Goal: Task Accomplishment & Management: Complete application form

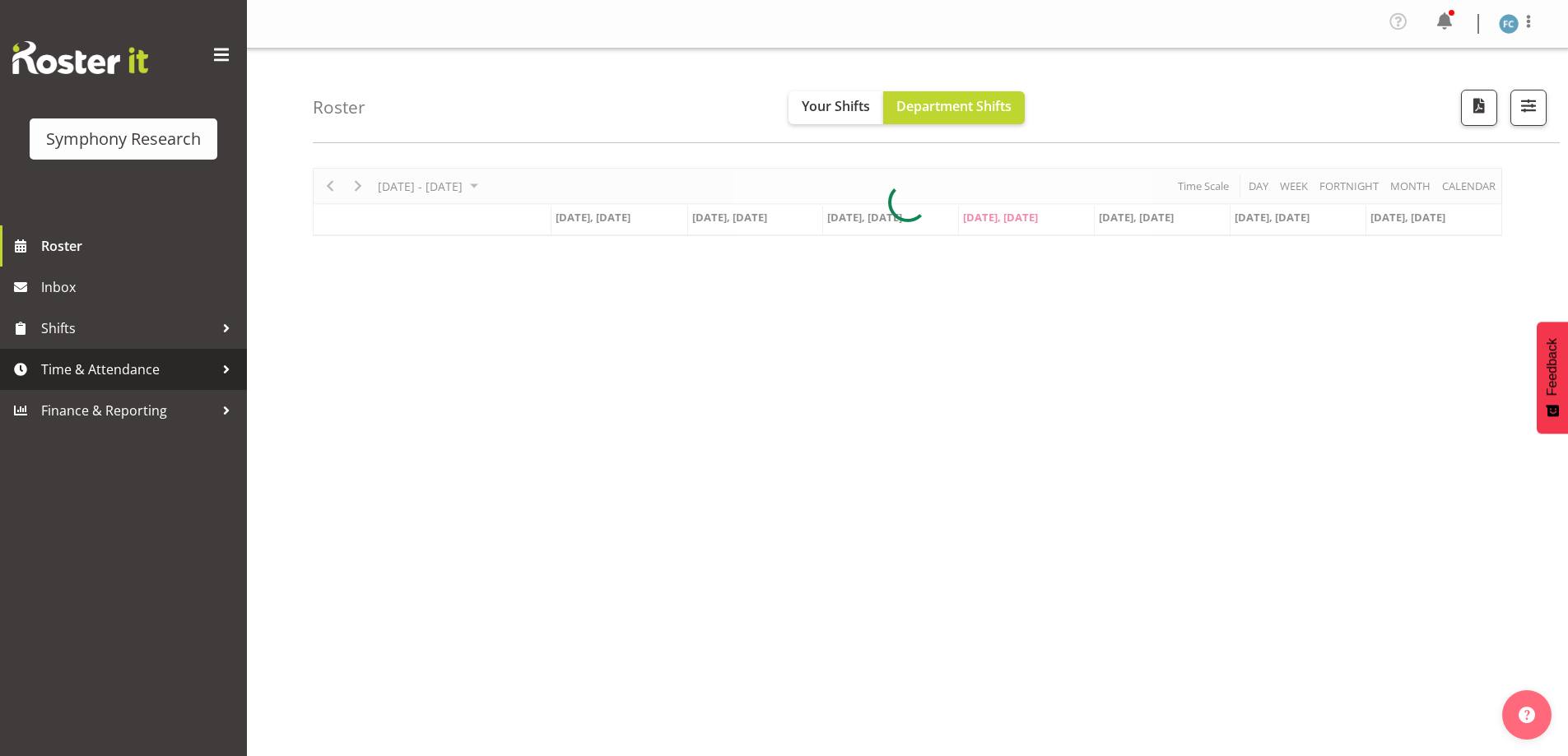
click at [223, 365] on div at bounding box center [226, 368] width 25 height 25
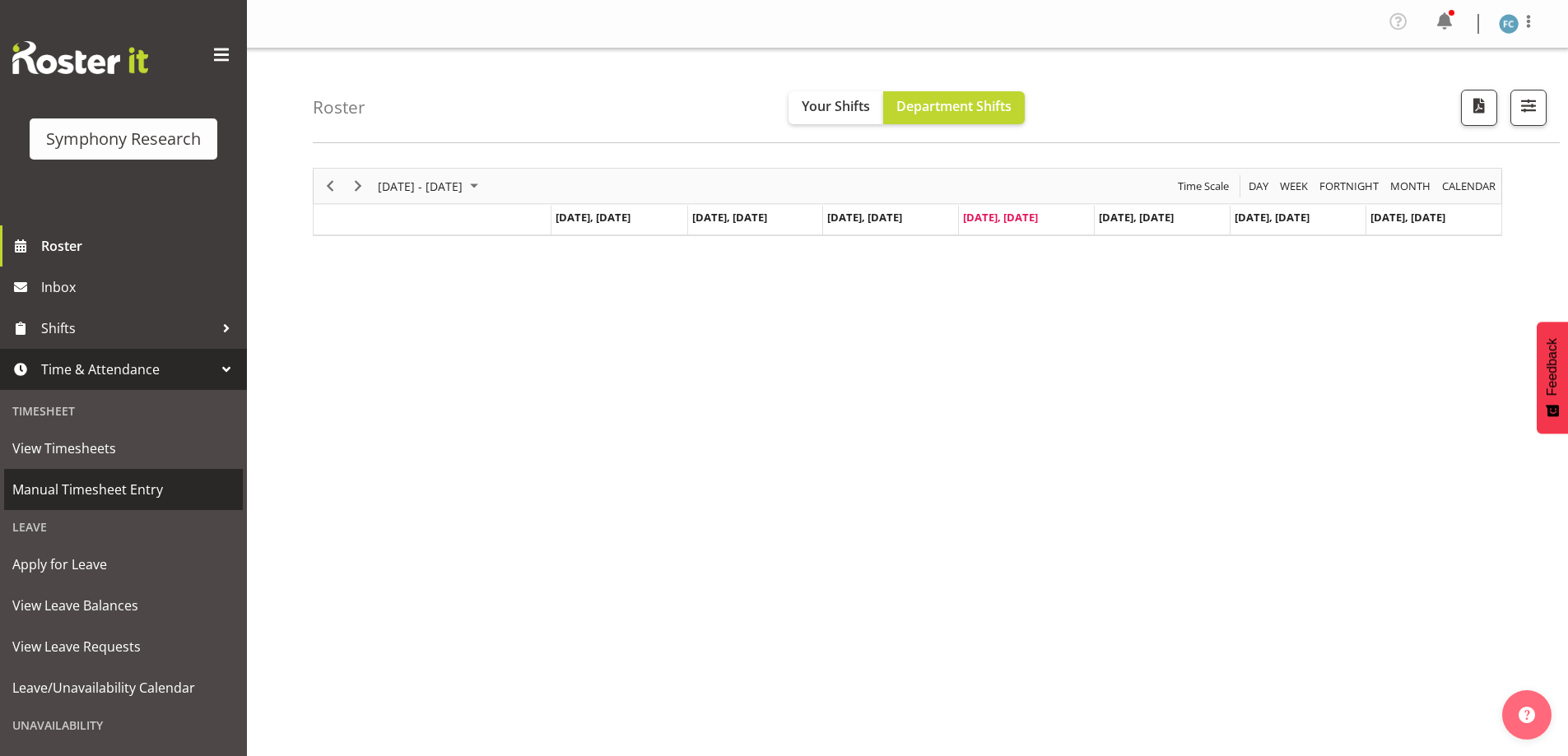
click at [163, 493] on span "Manual Timesheet Entry" at bounding box center [123, 489] width 222 height 25
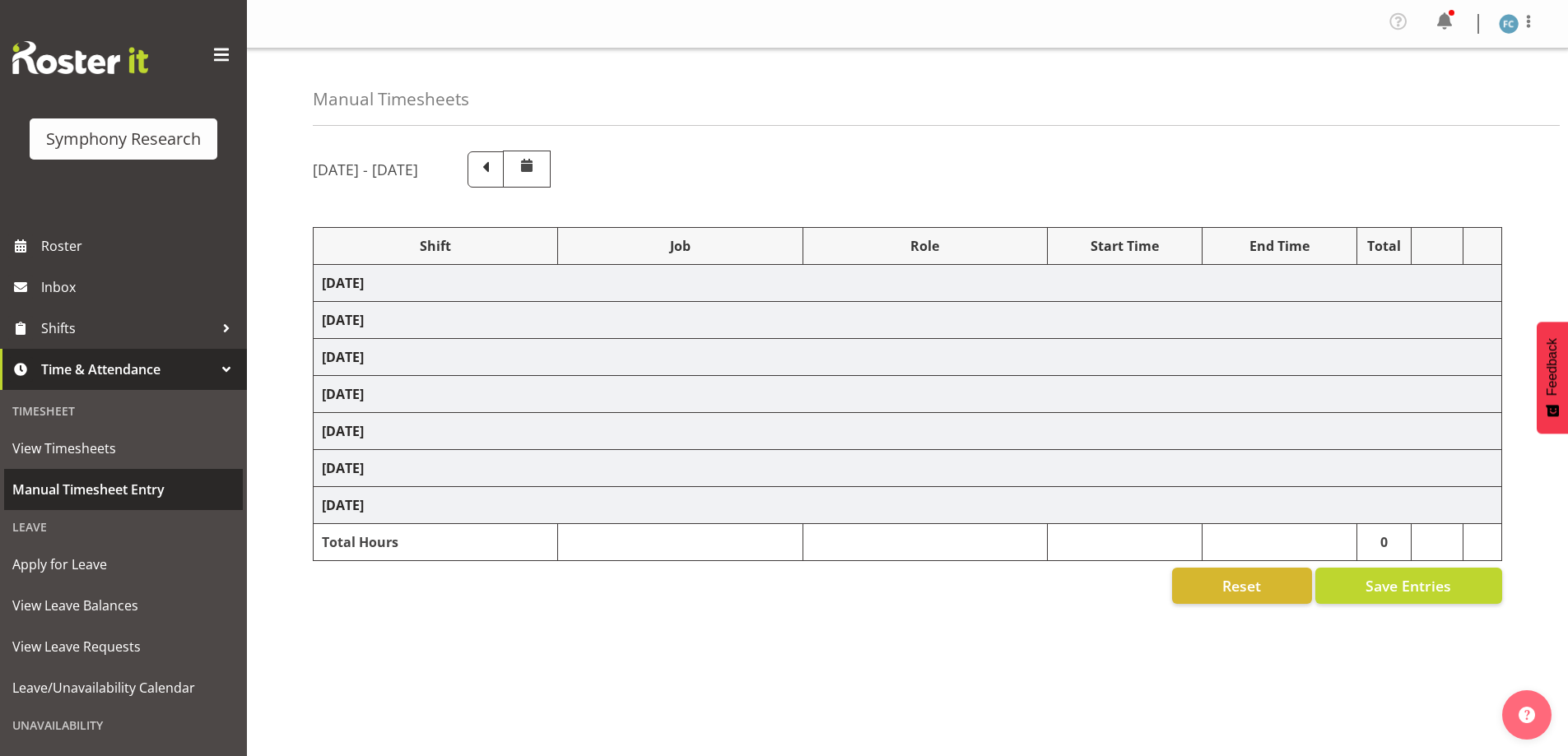
select select "57853"
select select "10536"
select select "57511"
select select "10527"
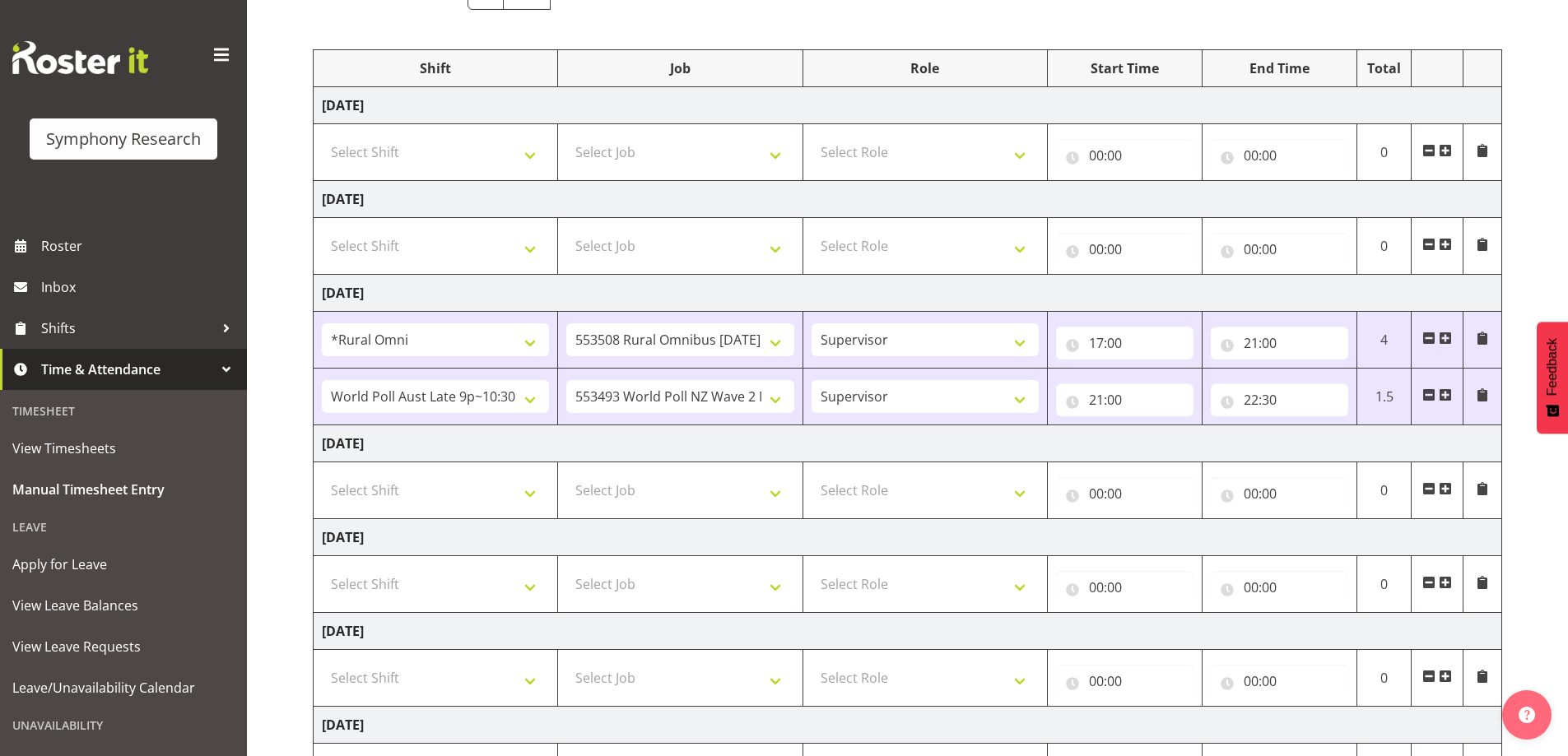
scroll to position [327, 0]
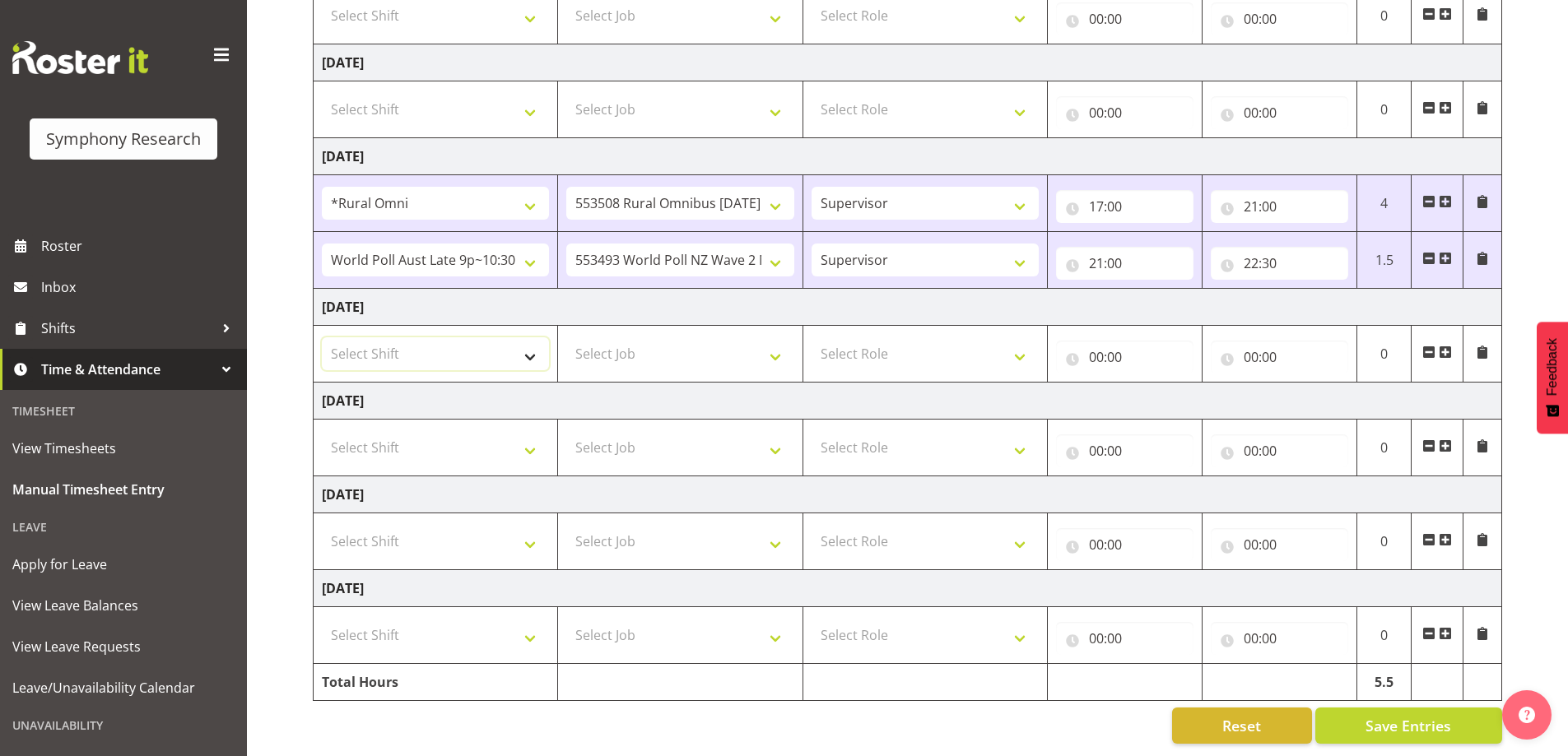
click at [523, 352] on select "Select Shift !!Weekend Residential (Roster IT Shift Label) *Business 9/10am ~ 4…" at bounding box center [436, 354] width 227 height 33
select select "48116"
click at [322, 338] on select "Select Shift !!Weekend Residential (Roster IT Shift Label) *Business 9/10am ~ 4…" at bounding box center [436, 354] width 227 height 33
click at [1450, 346] on span at bounding box center [1445, 352] width 14 height 14
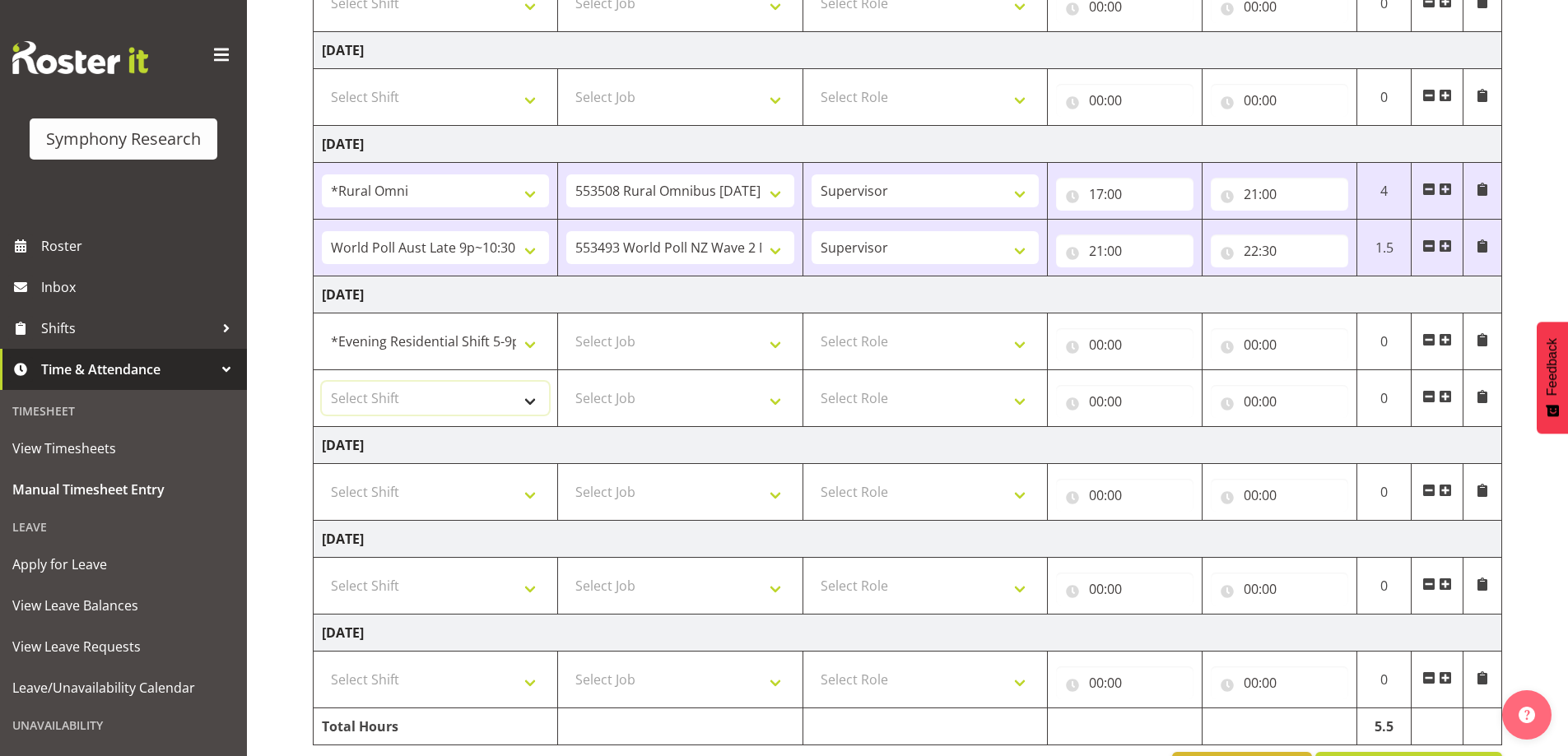
click at [526, 402] on select "Select Shift !!Weekend Residential (Roster IT Shift Label) *Business 9/10am ~ 4…" at bounding box center [436, 398] width 227 height 33
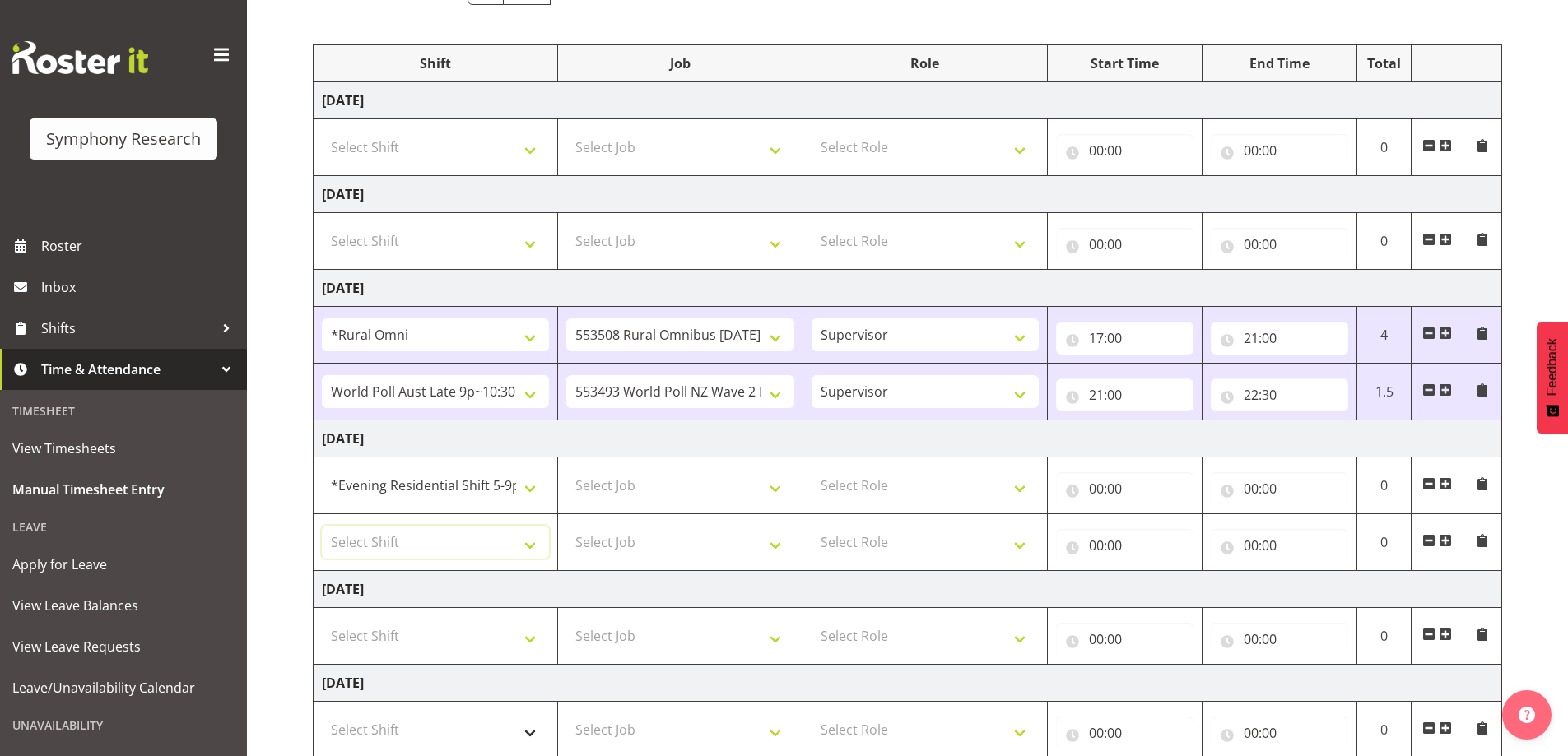
scroll to position [329, 0]
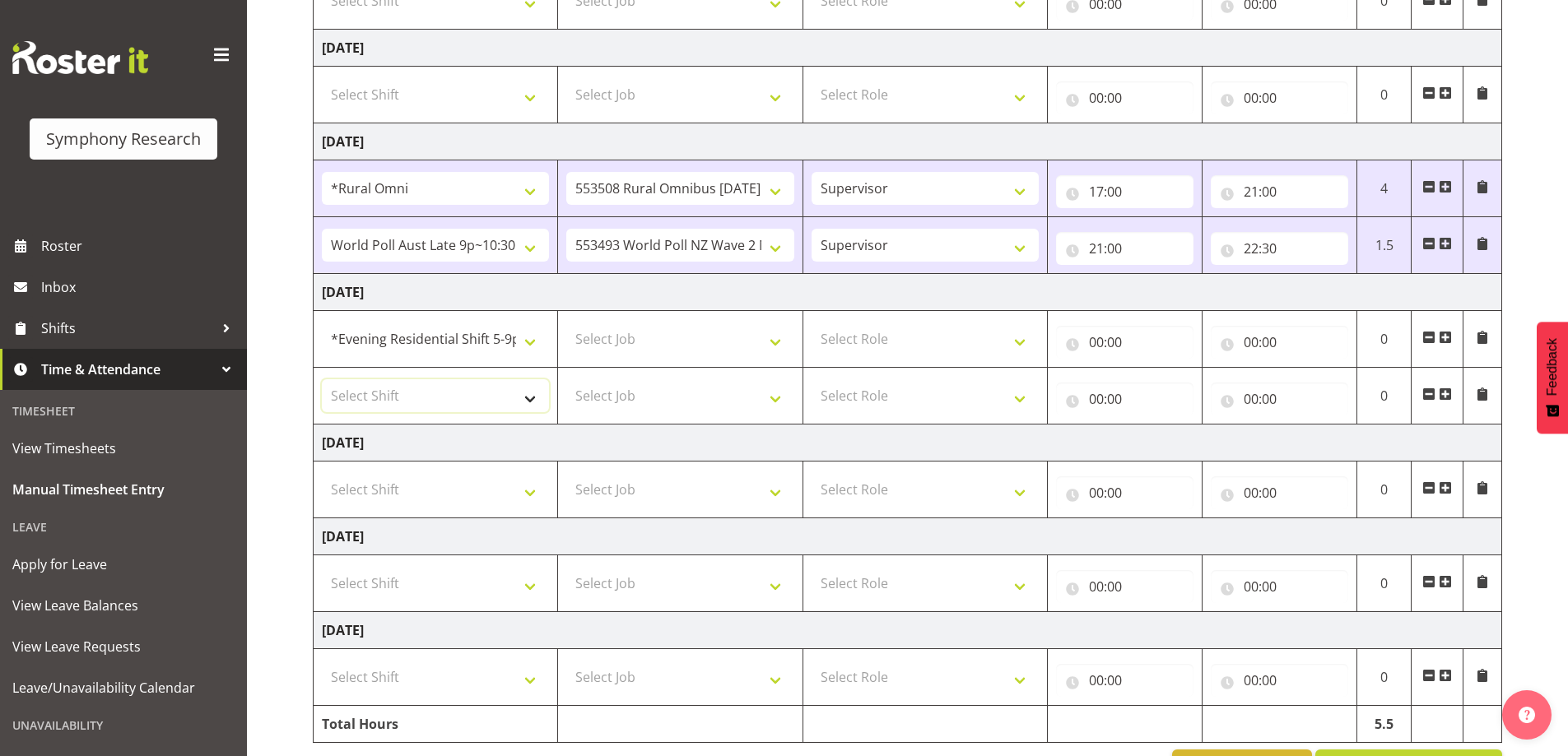
click at [528, 396] on select "Select Shift !!Weekend Residential (Roster IT Shift Label) *Business 9/10am ~ 4…" at bounding box center [436, 396] width 227 height 33
select select "48116"
click at [322, 379] on select "Select Shift !!Weekend Residential (Roster IT Shift Label) *Business 9/10am ~ 4…" at bounding box center [436, 396] width 227 height 33
click at [774, 345] on select "Select Job 550060 IF Admin 553492 World Poll Aus Wave 2 Main 2025 553493 World …" at bounding box center [680, 339] width 227 height 33
select select "10527"
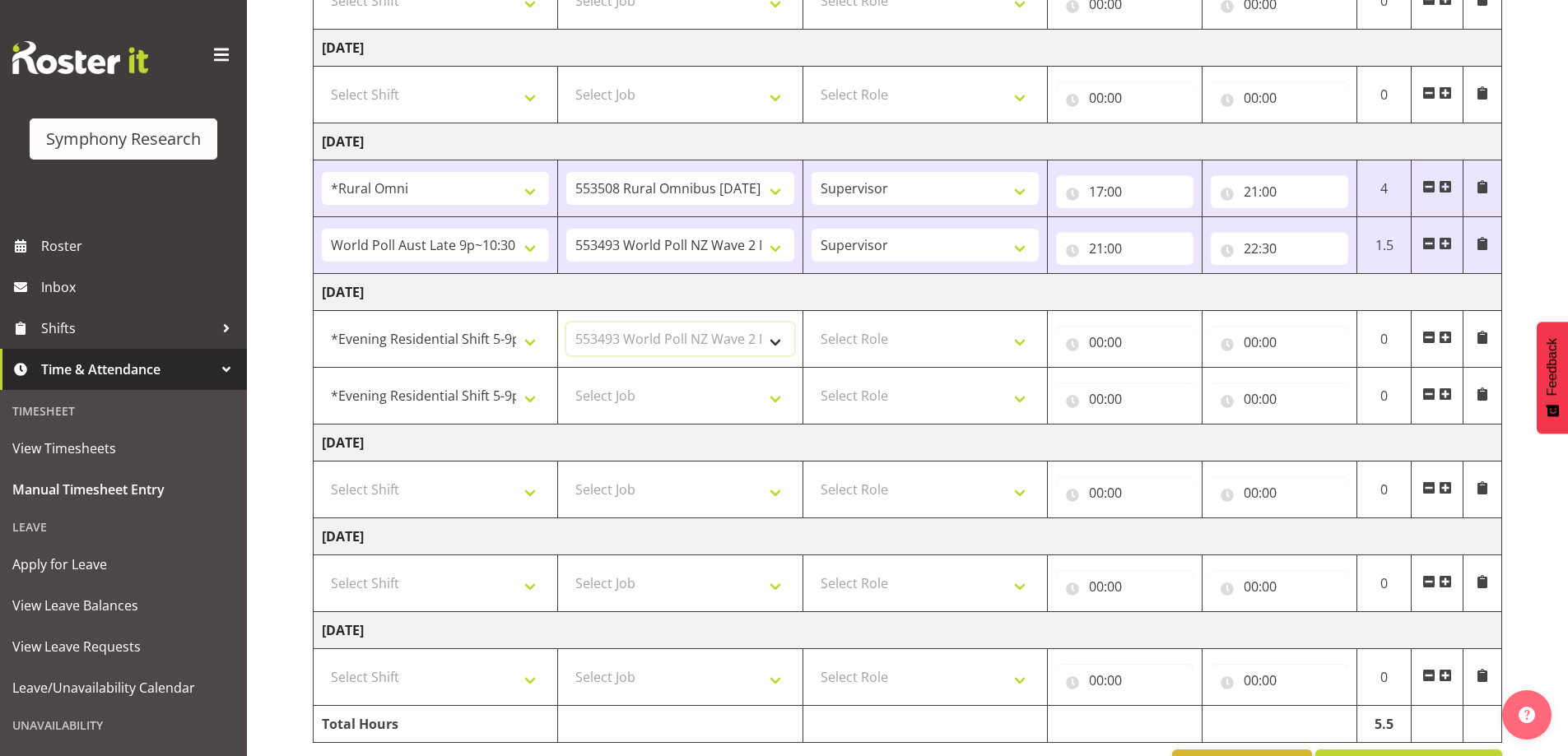
click at [567, 322] on select "Select Job 550060 IF Admin 553492 World Poll Aus Wave 2 Main 2025 553493 World …" at bounding box center [680, 339] width 227 height 33
click at [774, 400] on select "Select Job 550060 IF Admin 553492 World Poll Aus Wave 2 Main 2025 553493 World …" at bounding box center [680, 396] width 227 height 33
select select "10499"
click at [567, 379] on select "Select Job 550060 IF Admin 553492 World Poll Aus Wave 2 Main 2025 553493 World …" at bounding box center [680, 396] width 227 height 33
click at [1017, 337] on select "Select Role Supervisor Briefing Interviewing" at bounding box center [925, 339] width 227 height 33
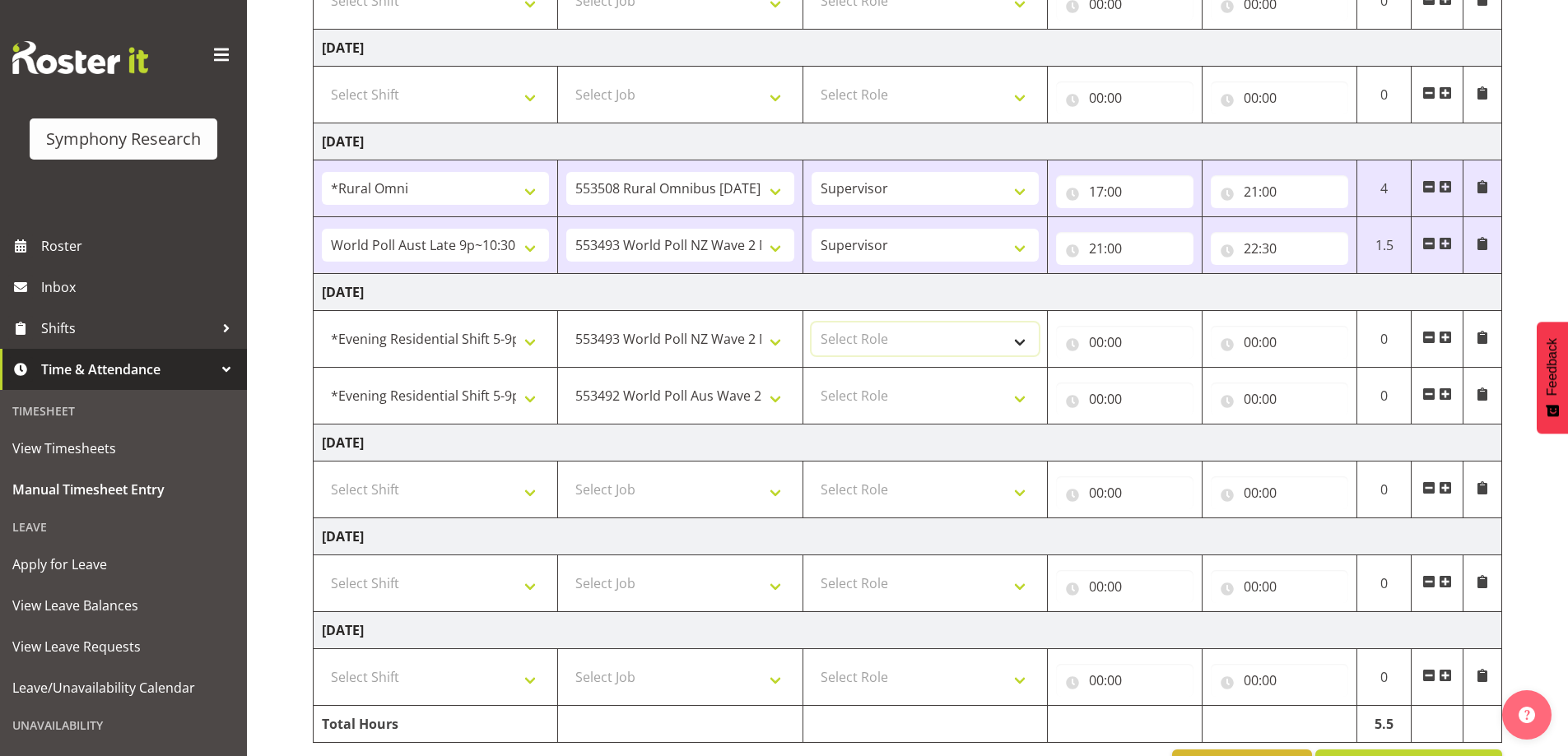
select select "45"
click at [812, 322] on select "Select Role Supervisor Briefing Interviewing" at bounding box center [925, 339] width 227 height 33
click at [1027, 398] on select "Select Role Supervisor Briefing Interviewing" at bounding box center [925, 396] width 227 height 33
click at [1023, 400] on select "Select Role Supervisor Briefing Interviewing" at bounding box center [925, 396] width 227 height 33
select select "45"
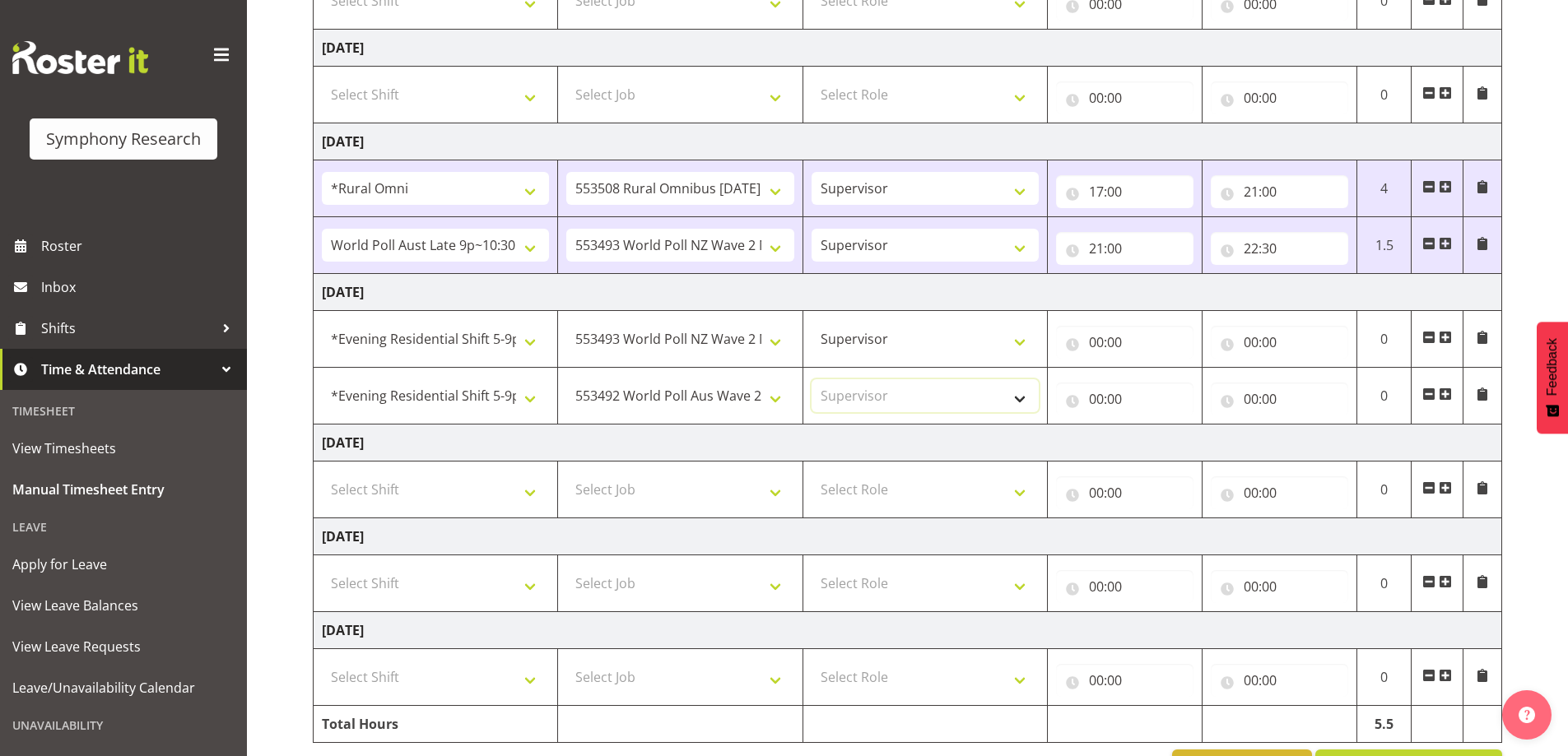
click at [812, 379] on select "Select Role Supervisor Briefing Interviewing" at bounding box center [925, 396] width 227 height 33
click at [1071, 349] on input "00:00" at bounding box center [1124, 342] width 137 height 33
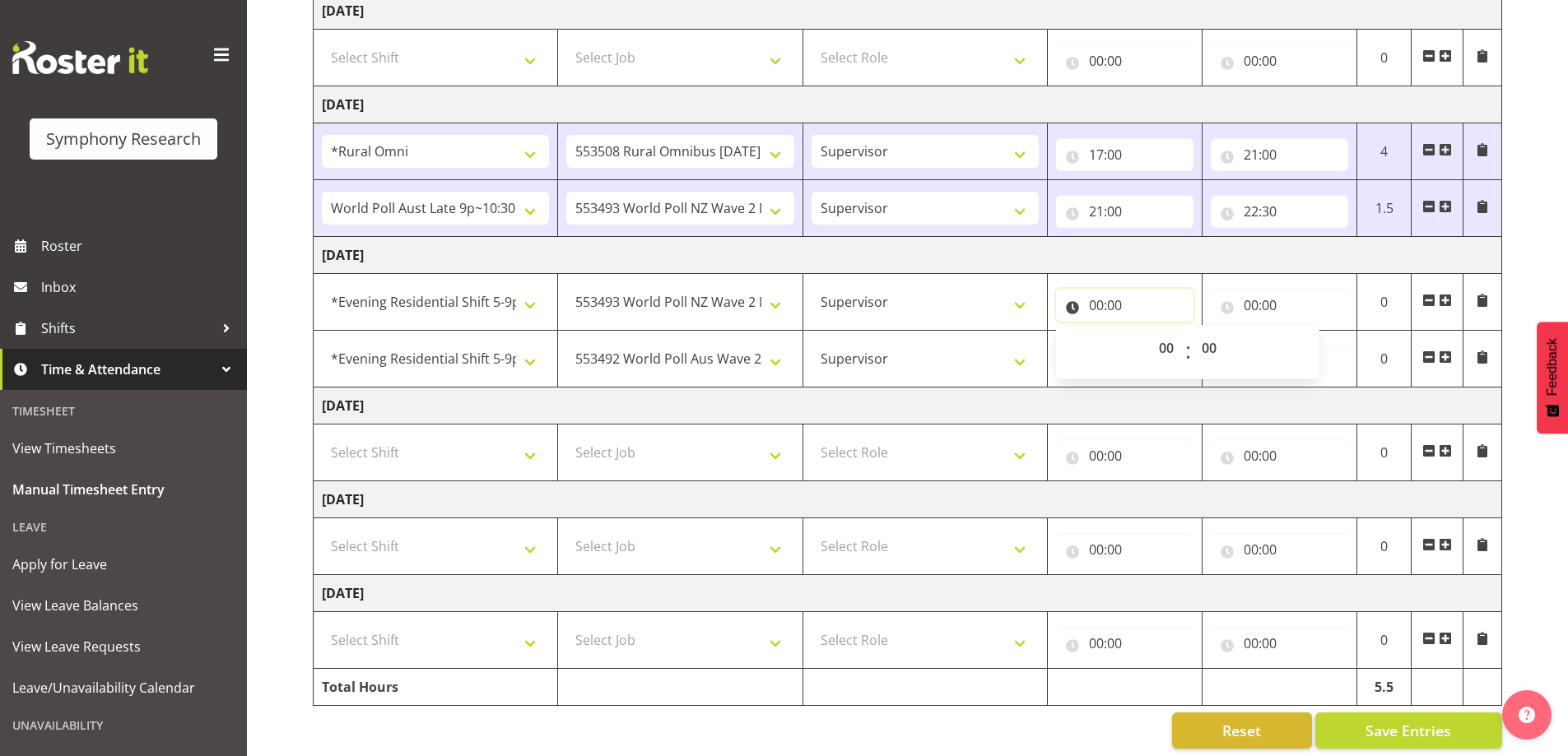
scroll to position [384, 0]
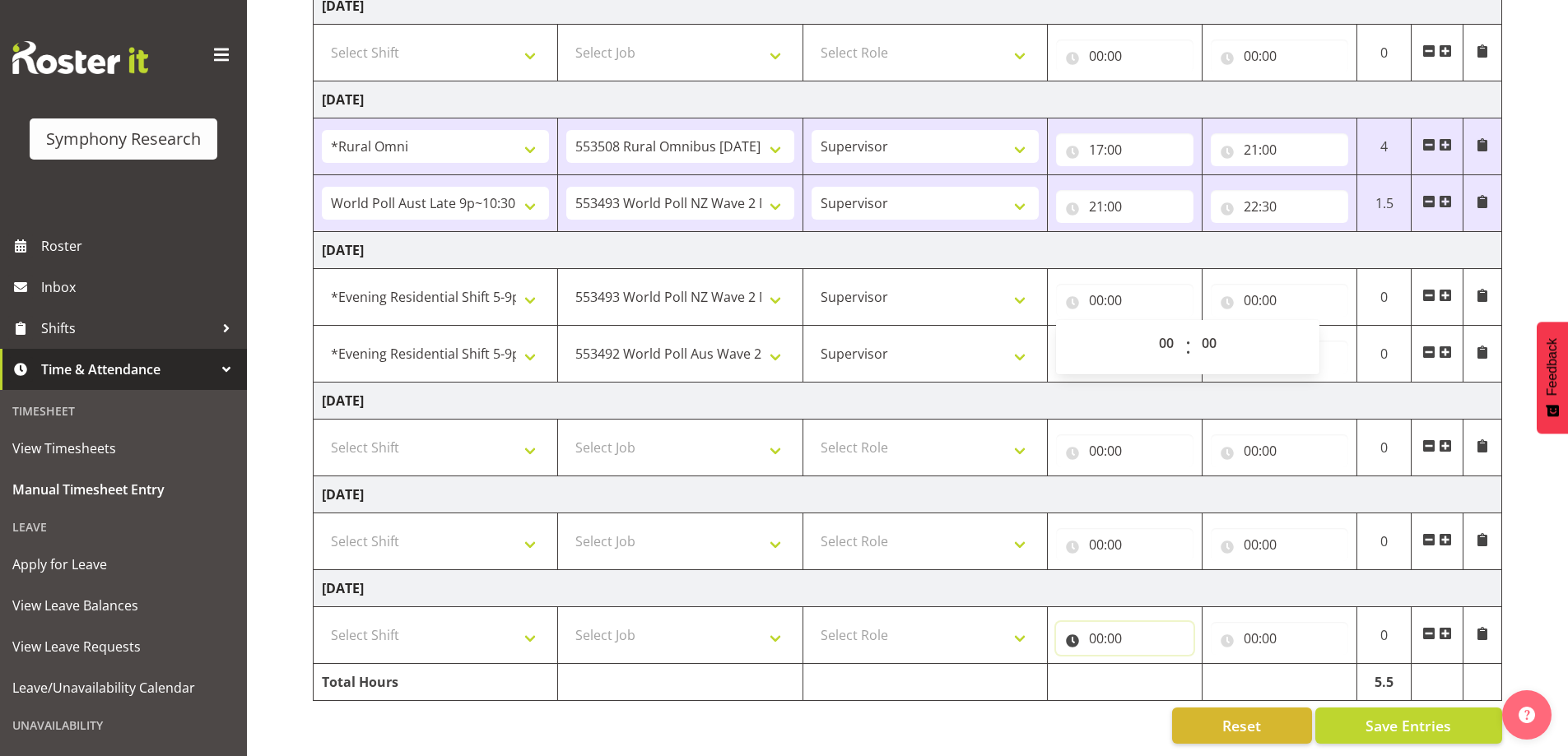
click at [1087, 622] on input "00:00" at bounding box center [1124, 638] width 137 height 33
click at [1079, 284] on input "00:00" at bounding box center [1124, 300] width 137 height 33
click at [1164, 327] on select "00 01 02 03 04 05 06 07 08 09 10 11 12 13 14 15 16 17 18 19 20 21 22 23" at bounding box center [1169, 343] width 37 height 33
select select "17"
click at [1150, 327] on select "00 01 02 03 04 05 06 07 08 09 10 11 12 13 14 15 16 17 18 19 20 21 22 23" at bounding box center [1169, 343] width 37 height 33
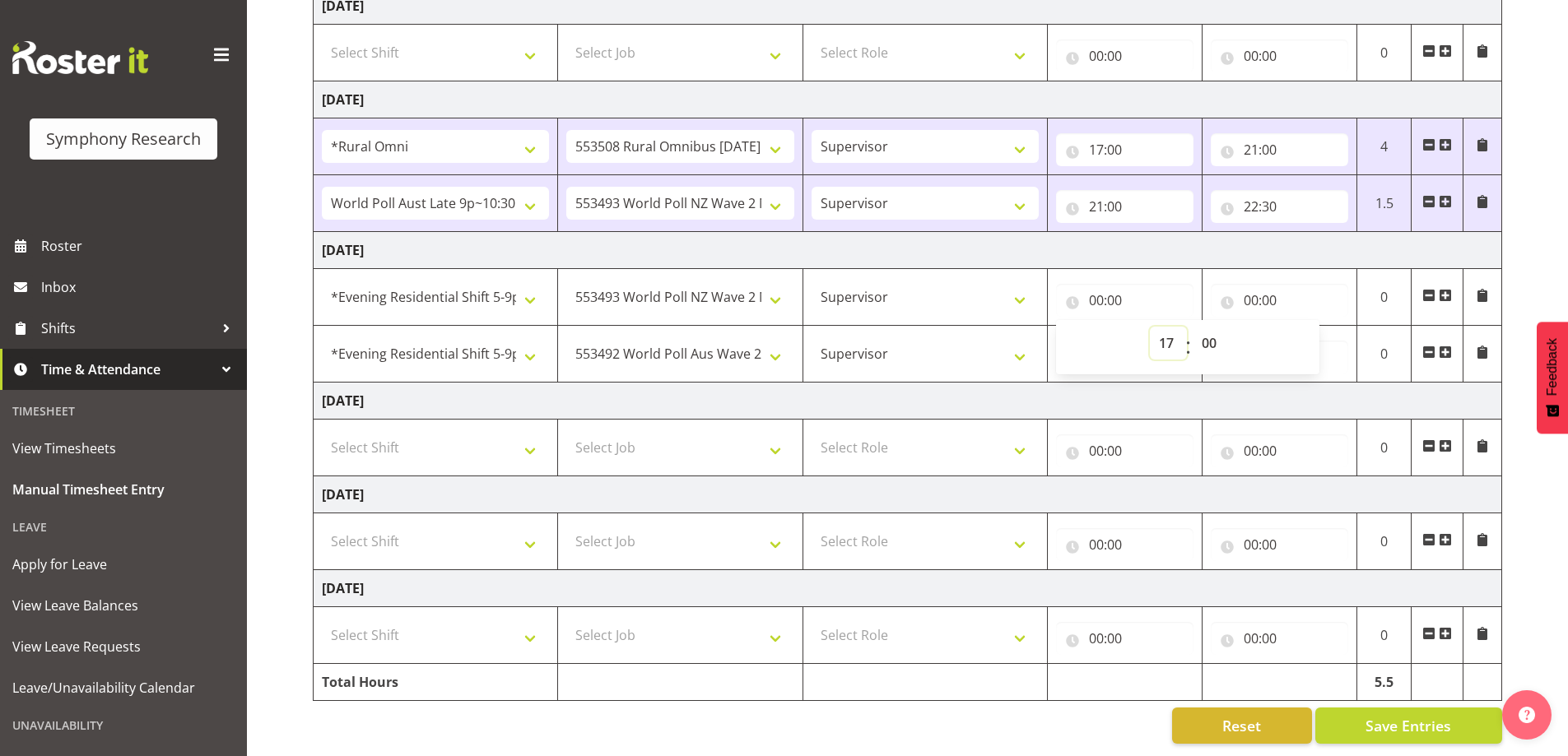
type input "17:00"
click at [1232, 290] on input "00:00" at bounding box center [1279, 300] width 137 height 33
click at [1315, 327] on select "00 01 02 03 04 05 06 07 08 09 10 11 12 13 14 15 16 17 18 19 20 21 22 23" at bounding box center [1323, 343] width 37 height 33
select select "18"
click at [1305, 327] on select "00 01 02 03 04 05 06 07 08 09 10 11 12 13 14 15 16 17 18 19 20 21 22 23" at bounding box center [1323, 343] width 37 height 33
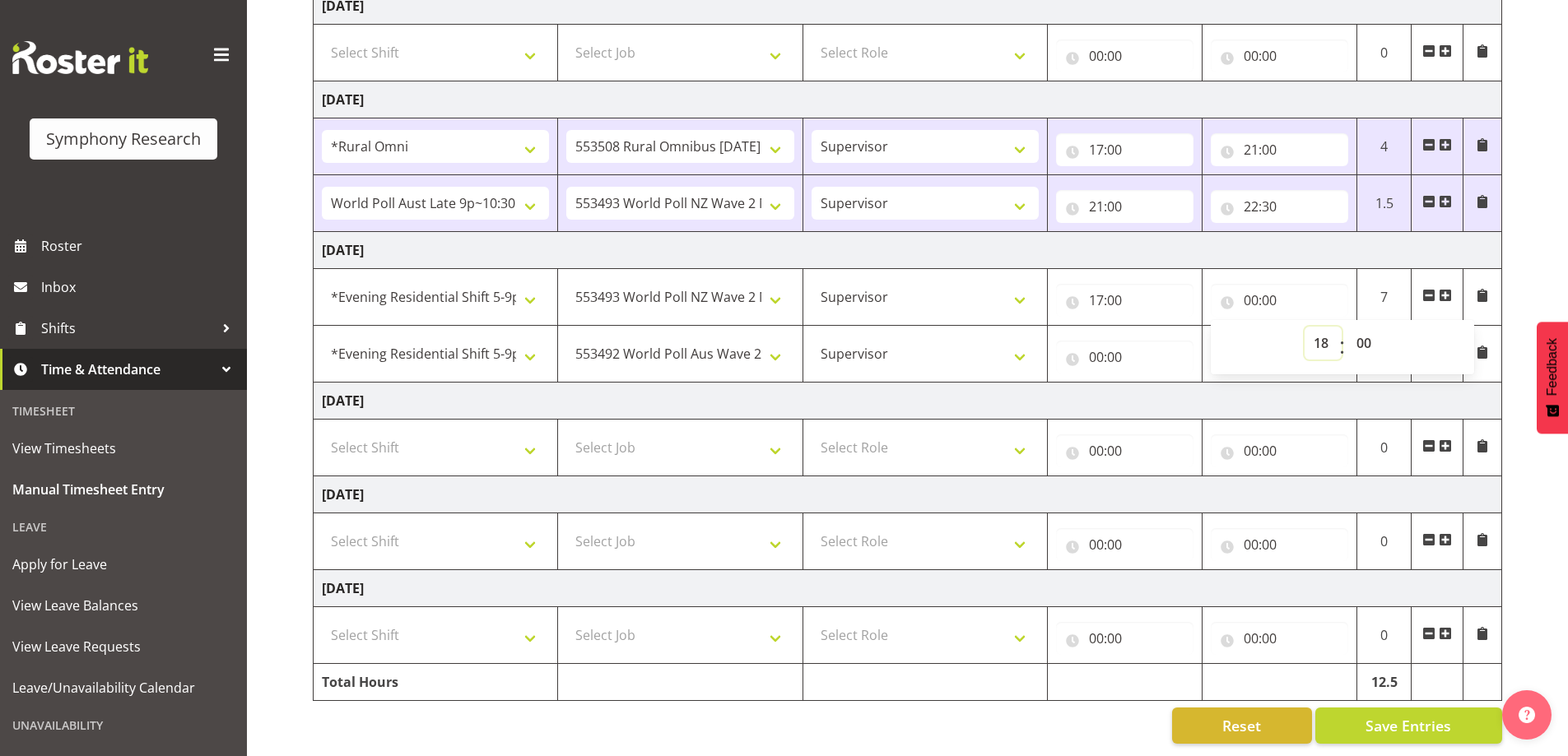
type input "18:00"
click at [1086, 340] on input "00:00" at bounding box center [1124, 357] width 137 height 33
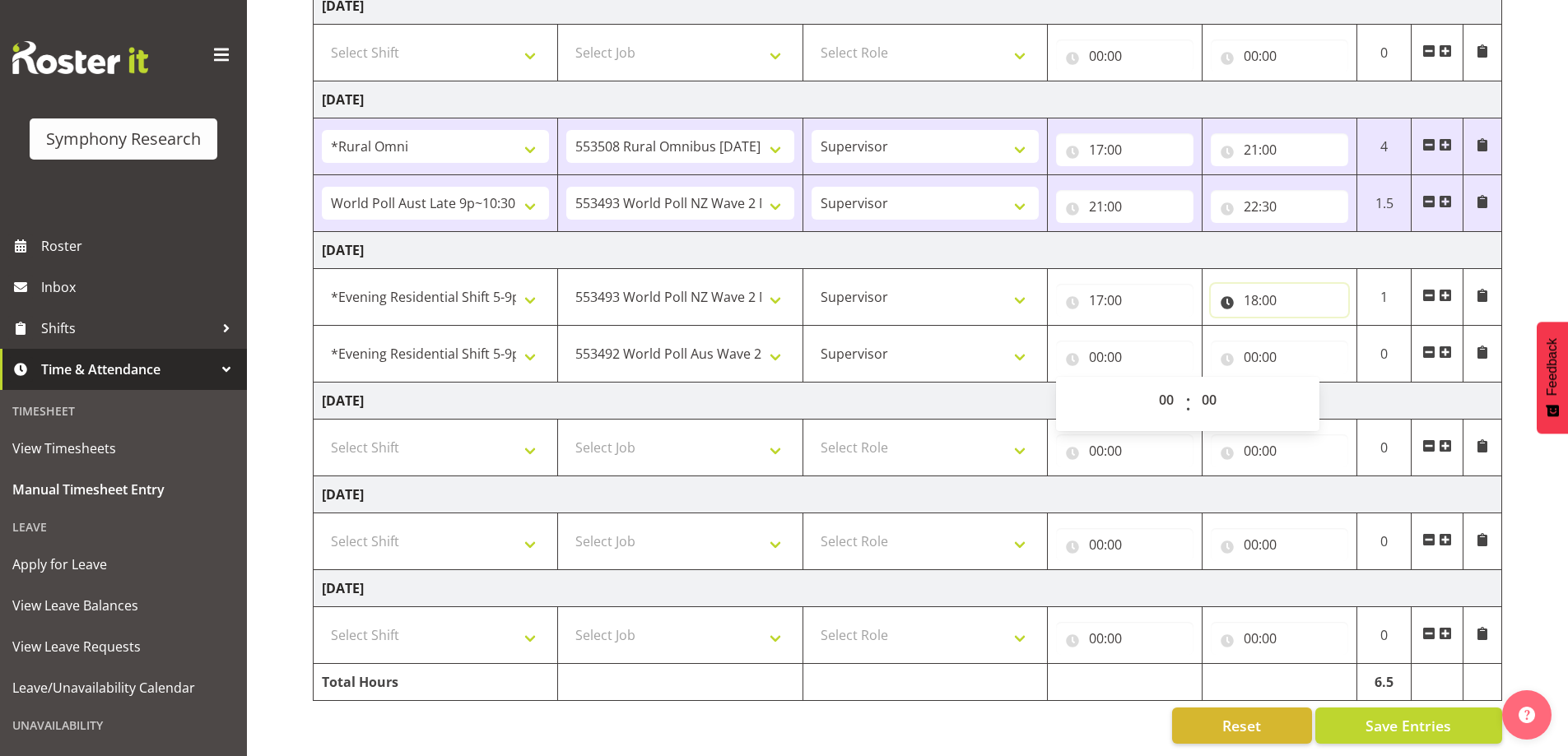
click at [1222, 288] on input "18:00" at bounding box center [1279, 300] width 137 height 33
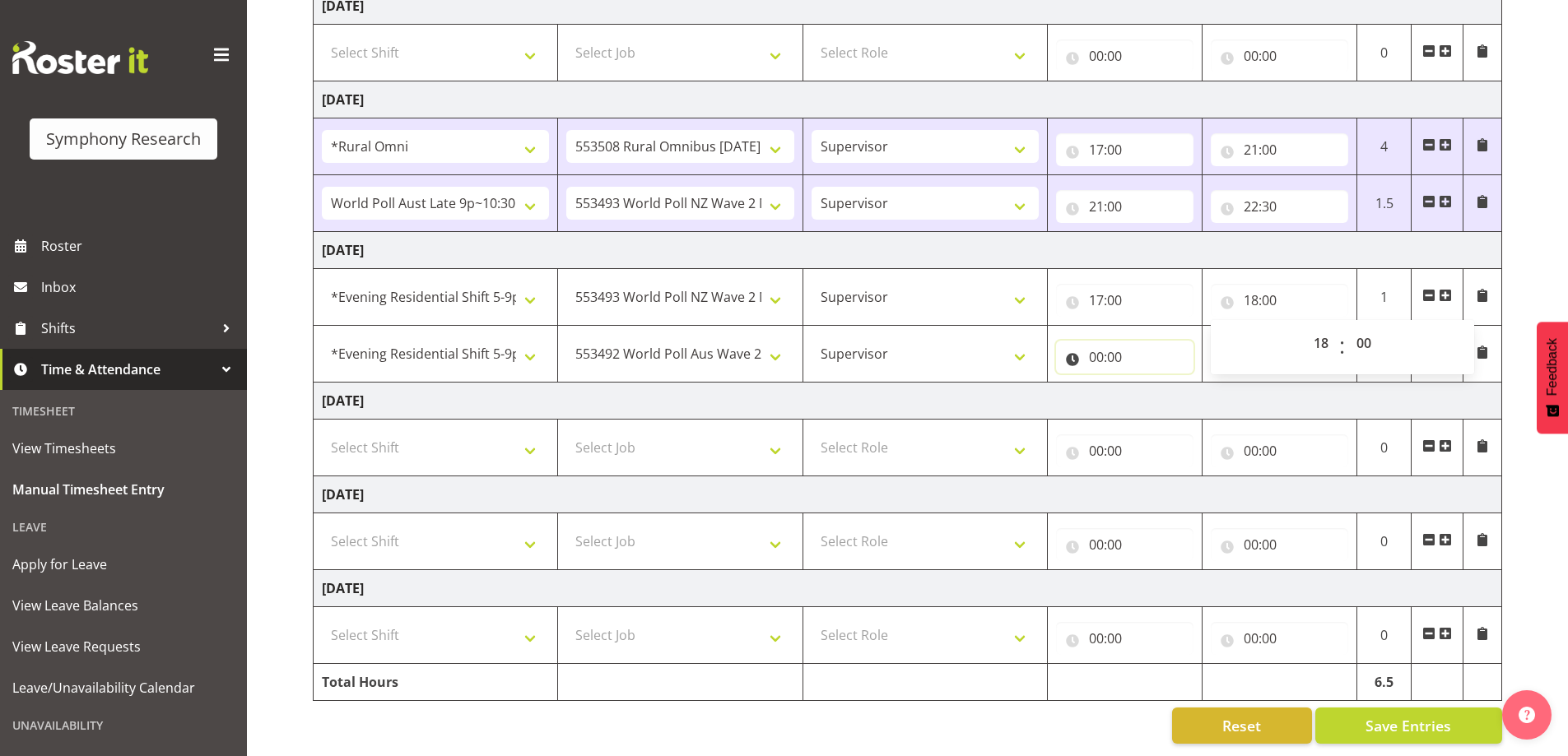
click at [1073, 347] on input "00:00" at bounding box center [1124, 357] width 137 height 33
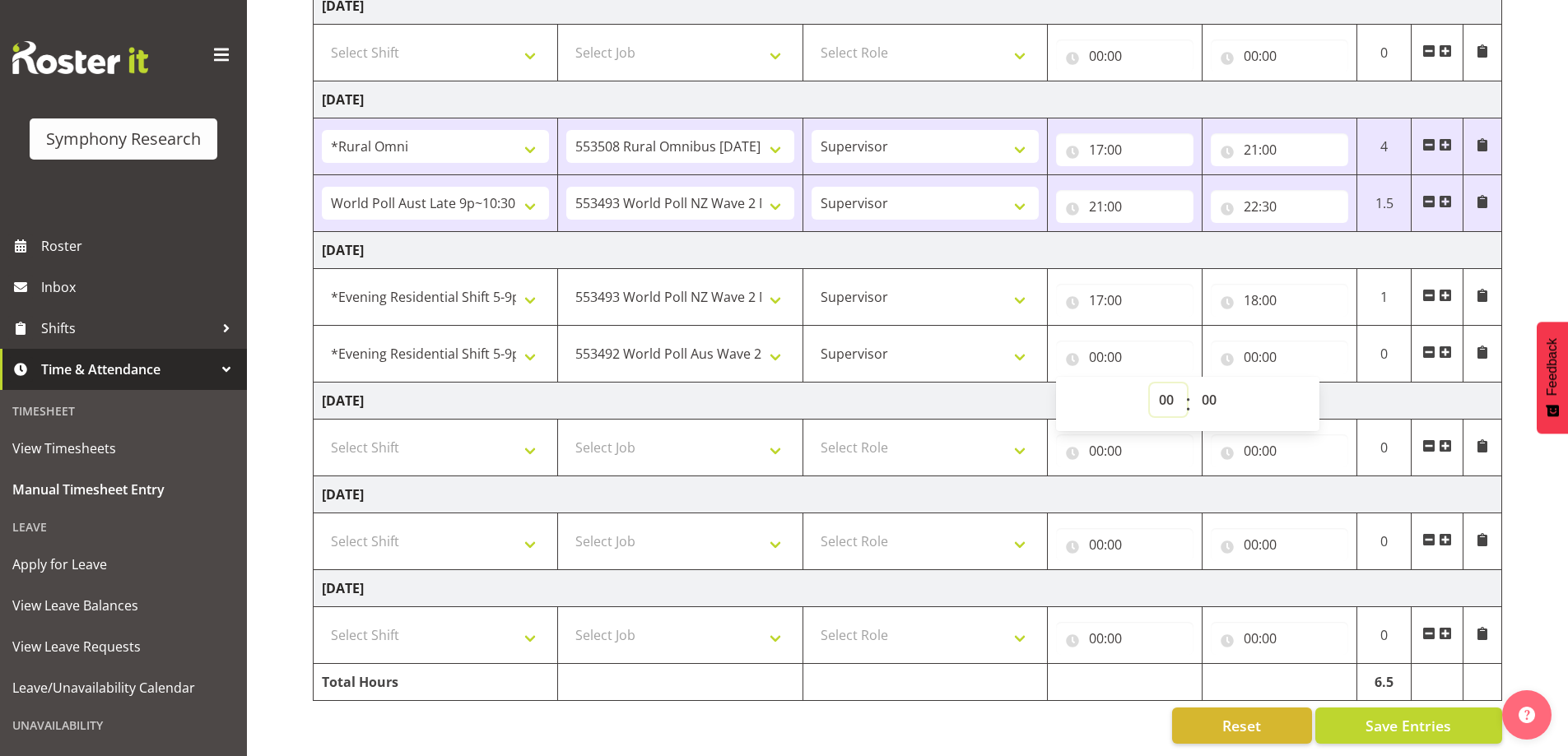
click at [1170, 384] on select "00 01 02 03 04 05 06 07 08 09 10 11 12 13 14 15 16 17 18 19 20 21 22 23" at bounding box center [1169, 400] width 37 height 33
select select "18"
click at [1150, 384] on select "00 01 02 03 04 05 06 07 08 09 10 11 12 13 14 15 16 17 18 19 20 21 22 23" at bounding box center [1169, 400] width 37 height 33
type input "18:00"
click at [1230, 348] on input "00:00" at bounding box center [1279, 357] width 137 height 33
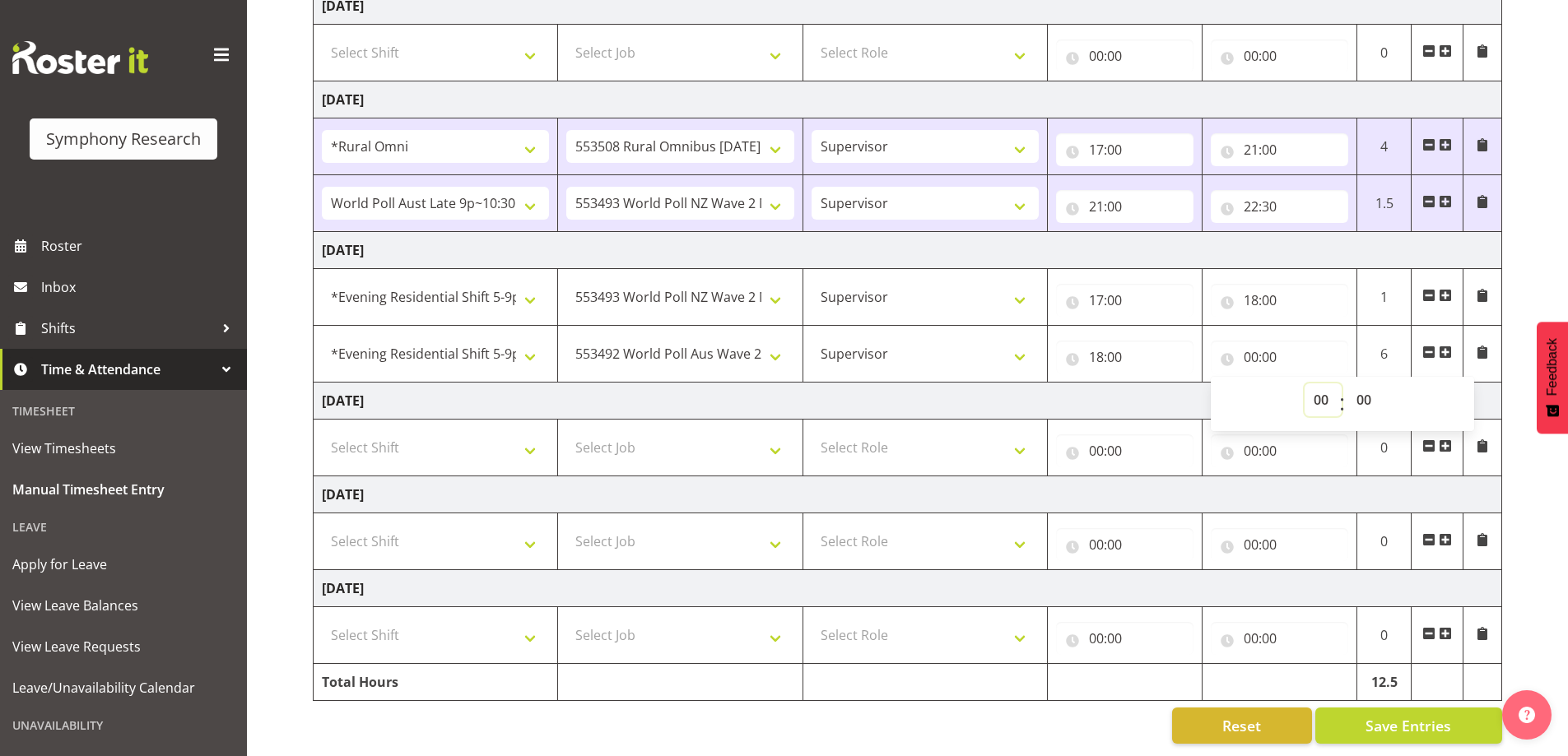
click at [1318, 388] on select "00 01 02 03 04 05 06 07 08 09 10 11 12 13 14 15 16 17 18 19 20 21 22 23" at bounding box center [1323, 400] width 37 height 33
select select "22"
click at [1305, 384] on select "00 01 02 03 04 05 06 07 08 09 10 11 12 13 14 15 16 17 18 19 20 21 22 23" at bounding box center [1323, 400] width 37 height 33
type input "22:00"
click at [1368, 384] on select "00 01 02 03 04 05 06 07 08 09 10 11 12 13 14 15 16 17 18 19 20 21 22 23 24 25 2…" at bounding box center [1366, 400] width 37 height 33
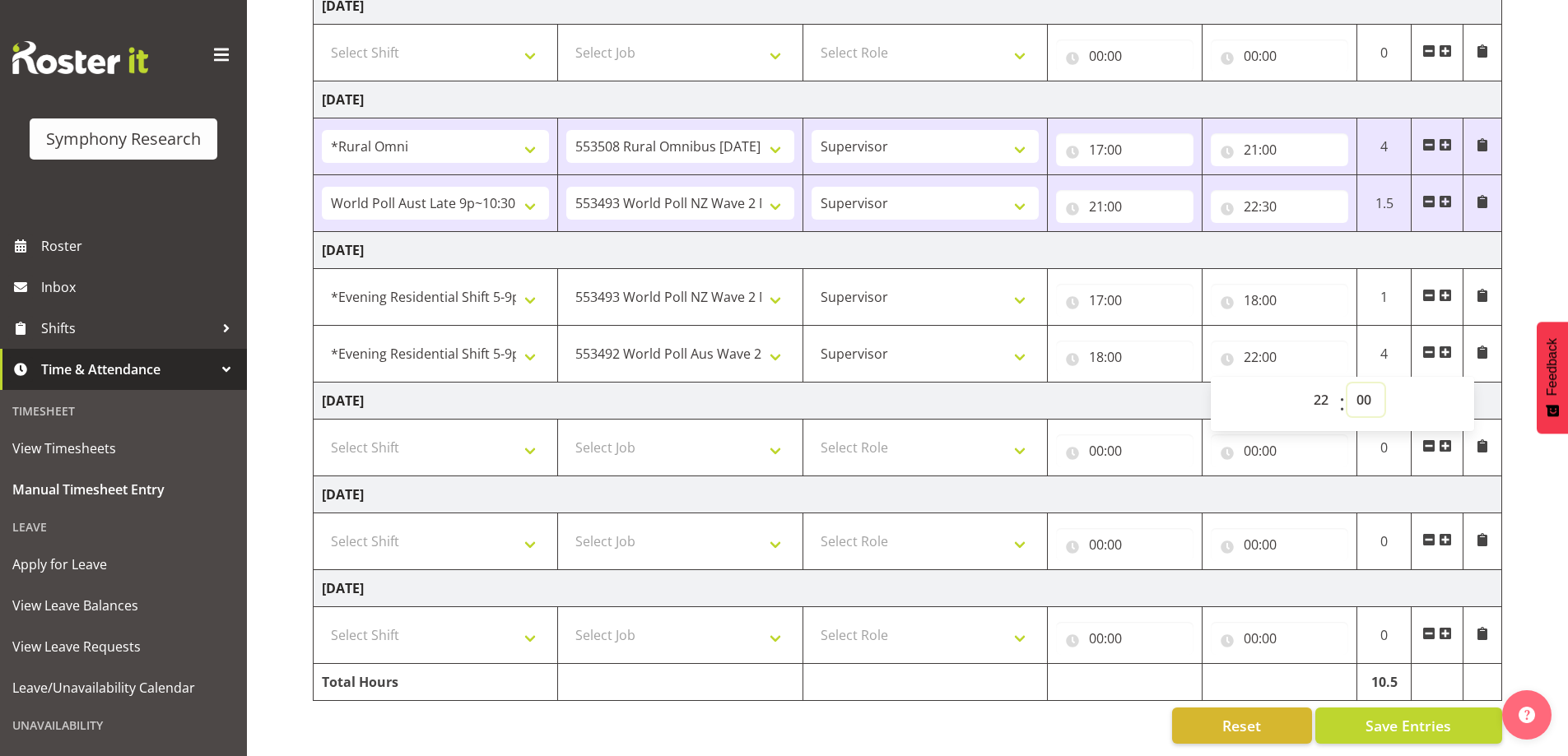
select select "30"
click at [1347, 384] on select "00 01 02 03 04 05 06 07 08 09 10 11 12 13 14 15 16 17 18 19 20 21 22 23 24 25 2…" at bounding box center [1366, 400] width 37 height 33
type input "22:30"
click at [1455, 714] on button "Save Entries" at bounding box center [1409, 726] width 187 height 36
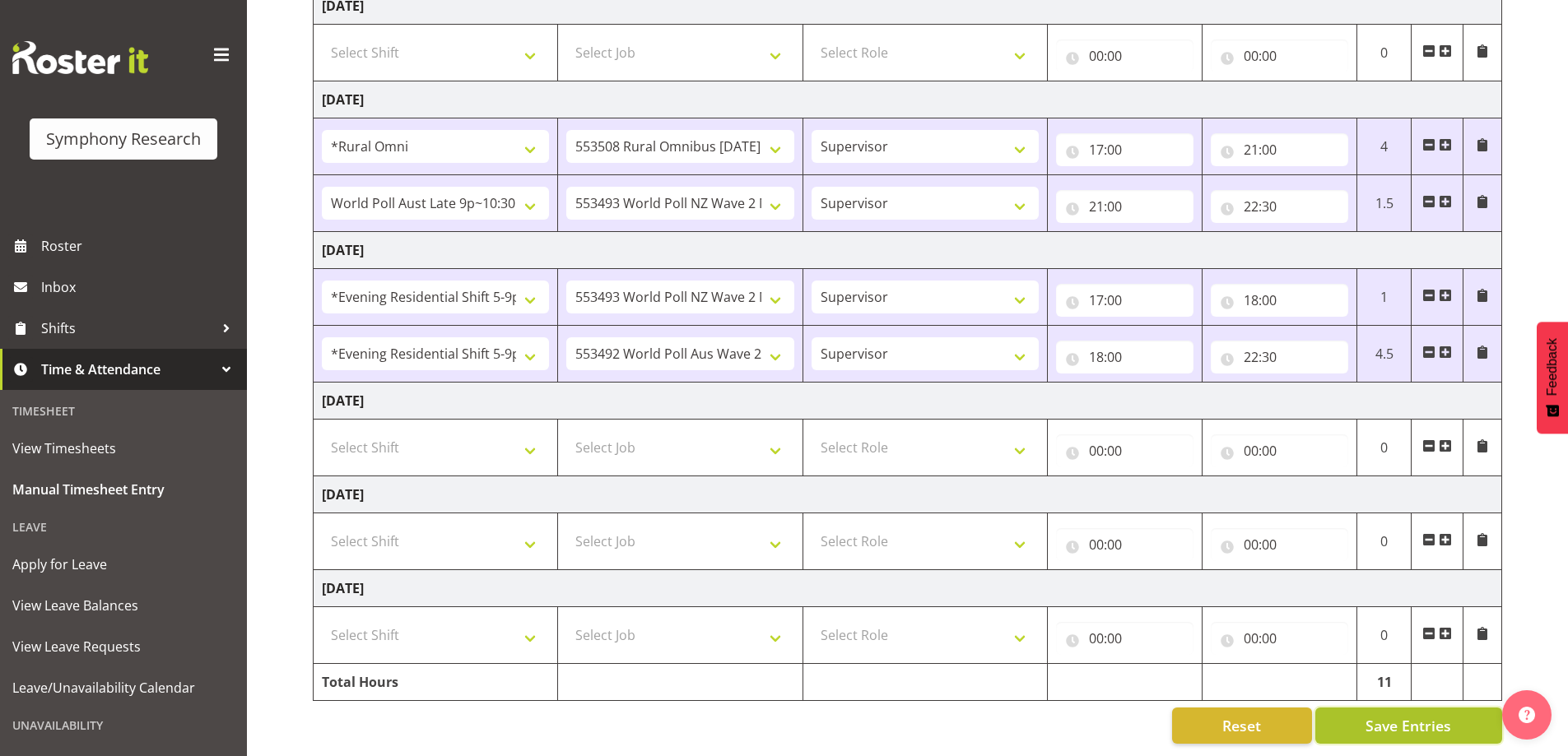
click at [1374, 715] on span "Save Entries" at bounding box center [1408, 726] width 85 height 22
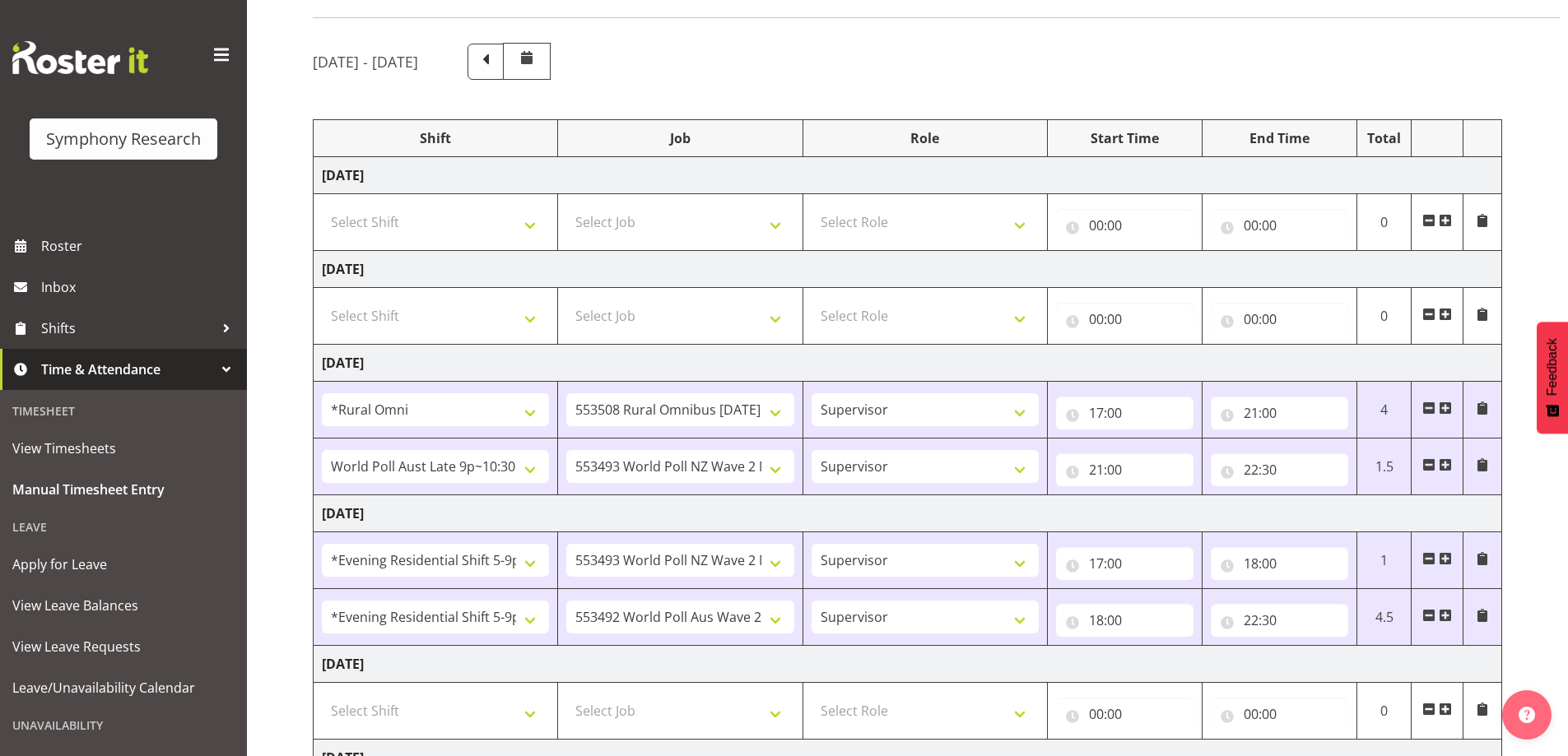
scroll to position [0, 0]
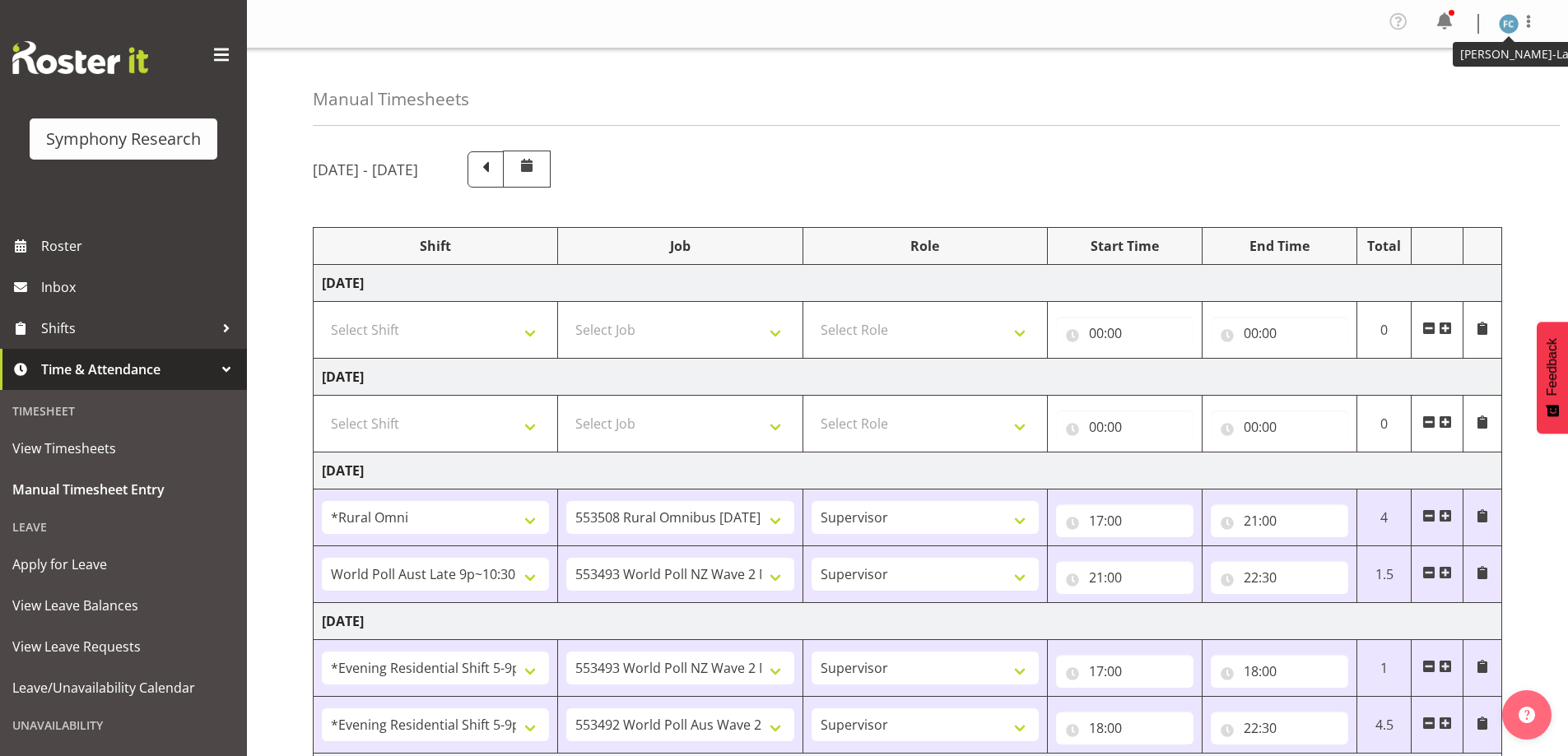
click at [1513, 31] on img at bounding box center [1509, 24] width 20 height 20
click at [1484, 91] on link "Log Out" at bounding box center [1460, 90] width 158 height 30
